Goal: Check status: Check status

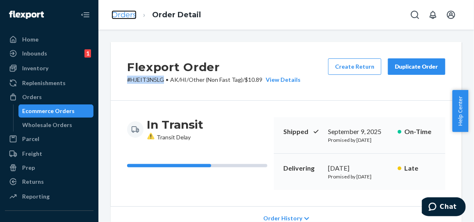
drag, startPoint x: 0, startPoint y: 0, endPoint x: 123, endPoint y: 15, distance: 124.4
click at [123, 15] on link "Orders" at bounding box center [124, 14] width 25 height 9
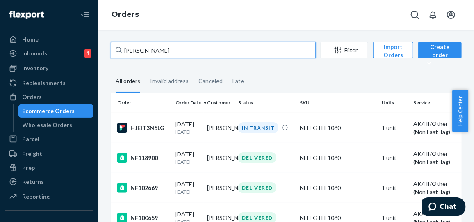
click at [186, 53] on input "[PERSON_NAME]" at bounding box center [213, 50] width 205 height 16
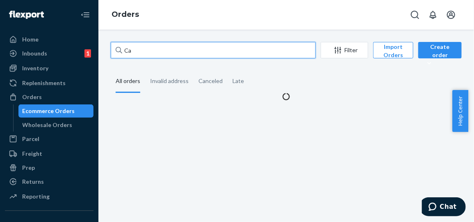
type input "C"
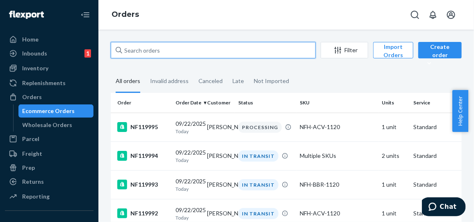
paste input "NF119529"
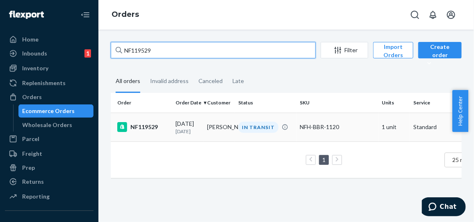
type input "NF119529"
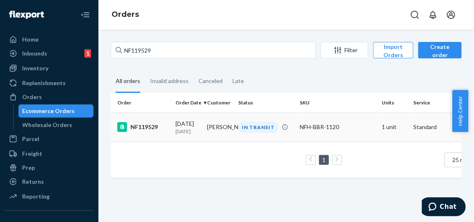
click at [193, 126] on div "[DATE] [DATE]" at bounding box center [188, 126] width 25 height 15
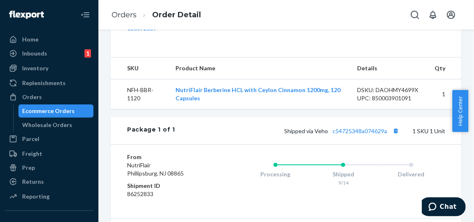
scroll to position [272, 0]
click at [355, 134] on link "c54725348a074629a" at bounding box center [360, 130] width 55 height 7
click at [360, 134] on link "c54725348a074629a" at bounding box center [360, 130] width 55 height 7
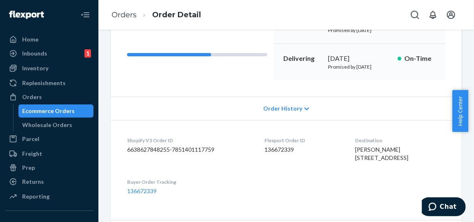
scroll to position [0, 0]
